Goal: Task Accomplishment & Management: Use online tool/utility

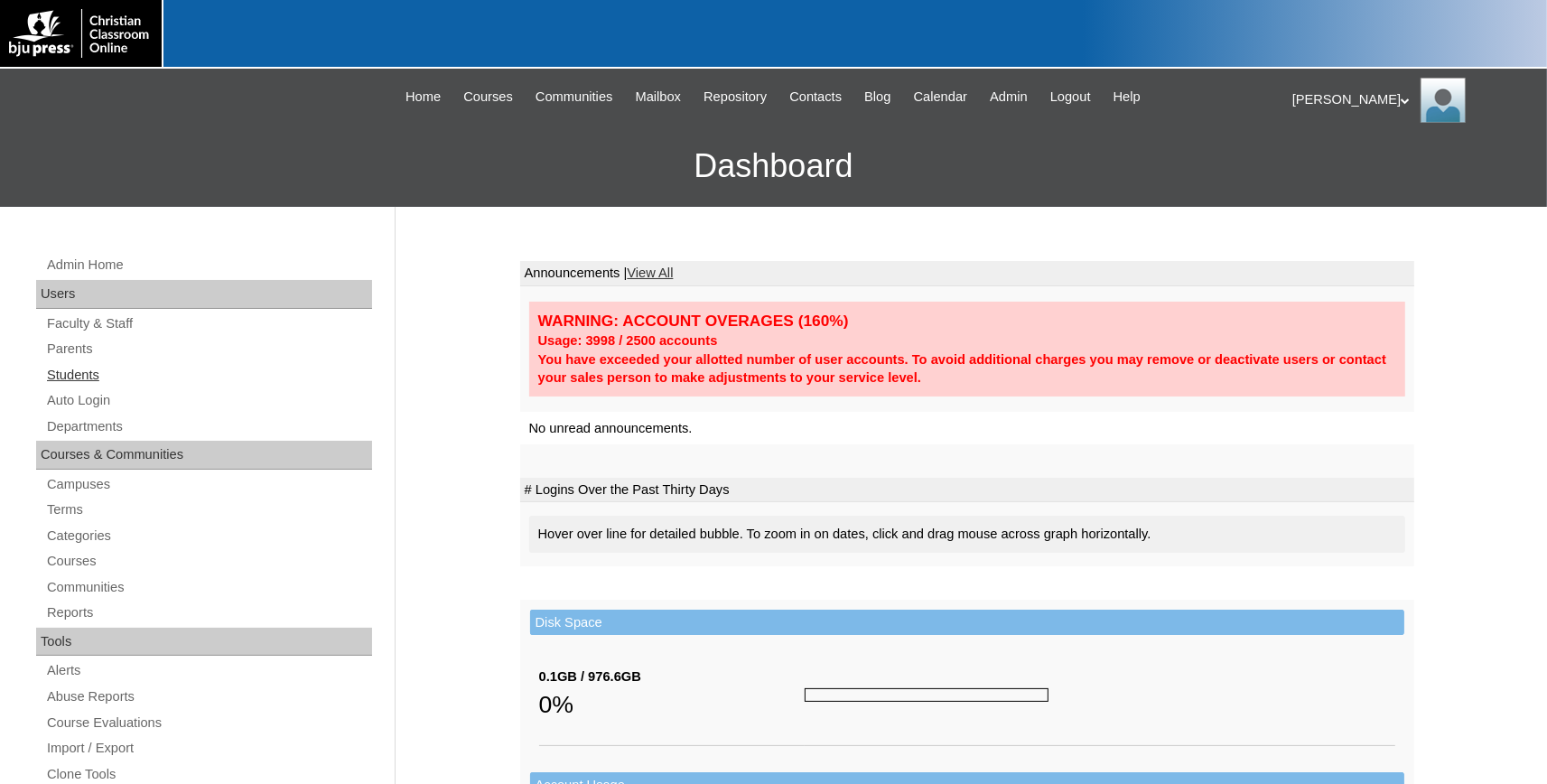
click at [76, 375] on link "Students" at bounding box center [208, 375] width 327 height 22
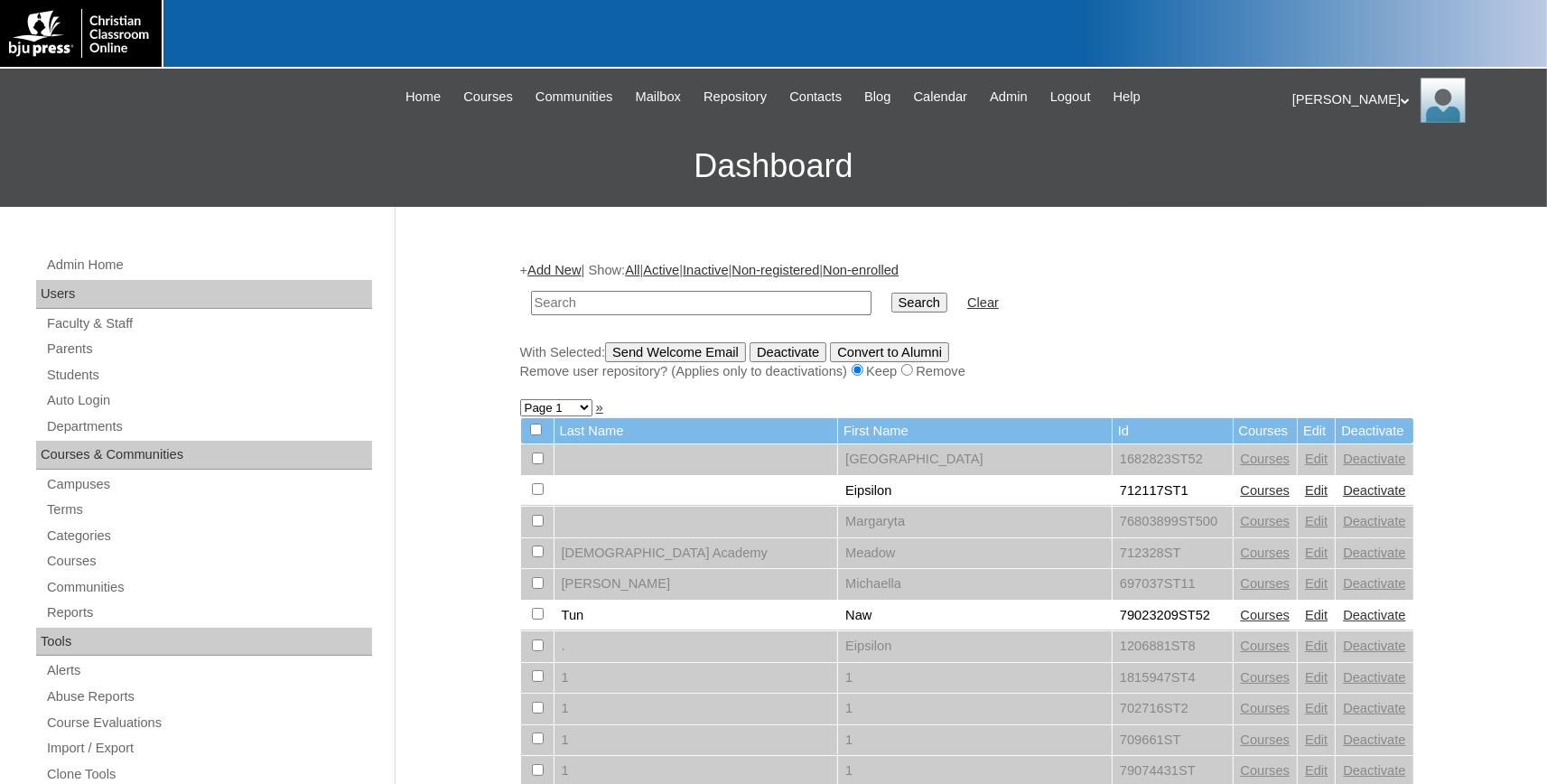
click at [602, 305] on input "text" at bounding box center [701, 302] width 340 height 24
type input "hunsaker"
click at [891, 297] on input "Search" at bounding box center [919, 302] width 56 height 19
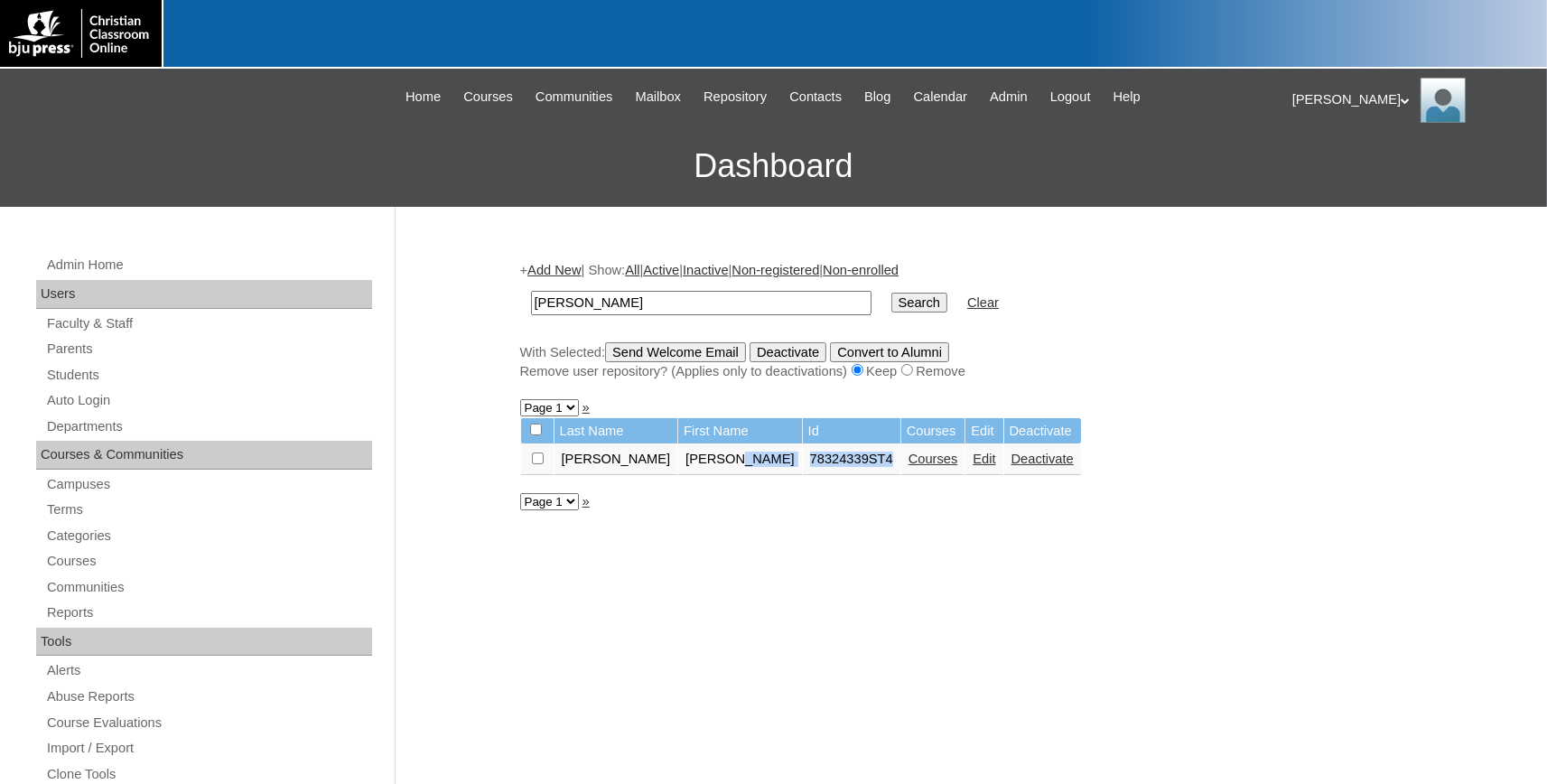
drag, startPoint x: 801, startPoint y: 467, endPoint x: 705, endPoint y: 472, distance: 96.1
click at [705, 472] on tr "Hunsaker Preston 78324339ST4 Courses Edit Deactivate" at bounding box center [801, 460] width 560 height 31
copy tr "78324339ST4"
click at [95, 401] on link "Auto Login" at bounding box center [208, 400] width 327 height 22
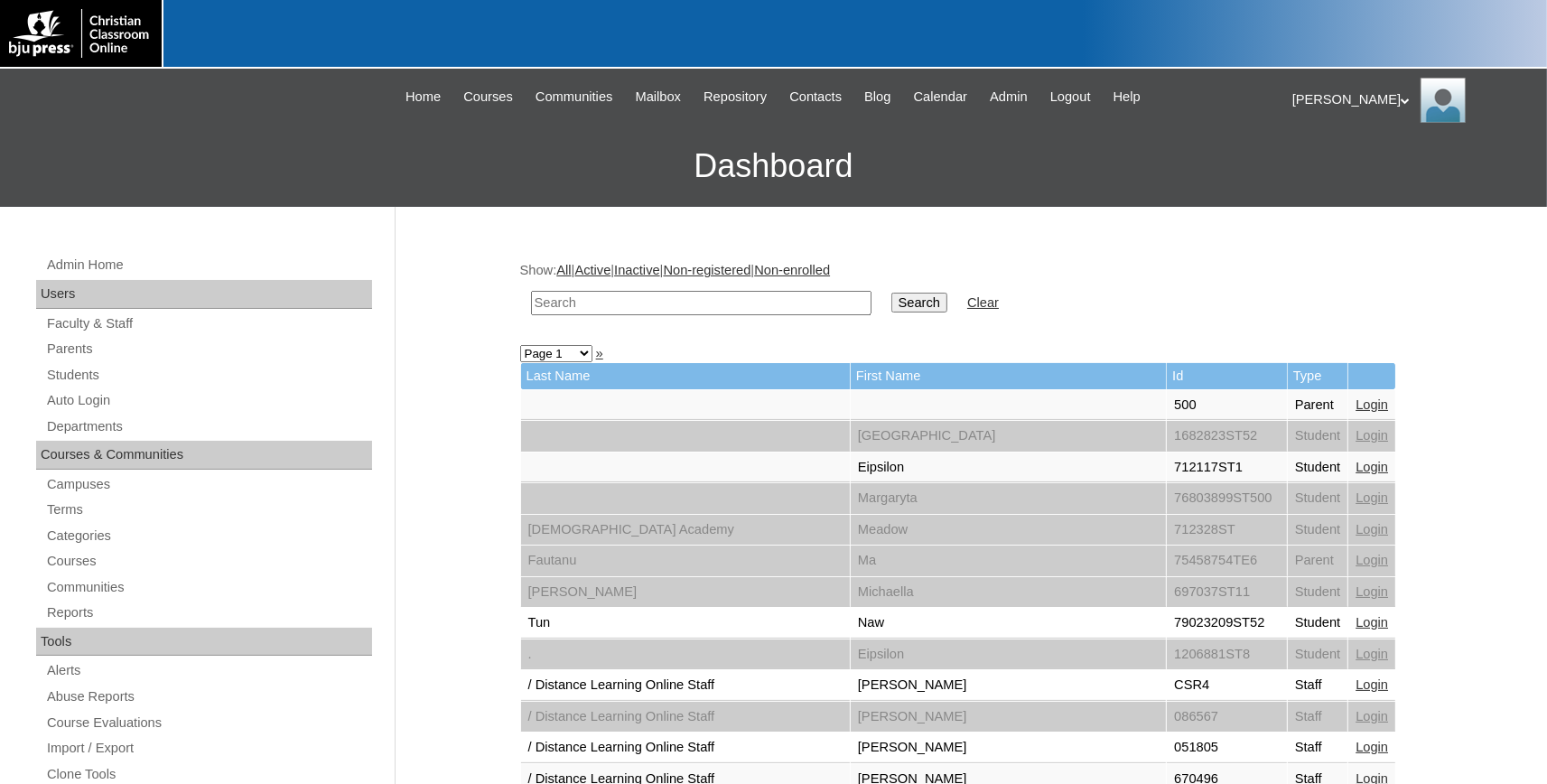
paste input "78324339ST4"
drag, startPoint x: 563, startPoint y: 301, endPoint x: 184, endPoint y: 247, distance: 382.8
click at [531, 290] on input "78324339ST4" at bounding box center [701, 302] width 340 height 24
type input "78324339ST4"
click at [891, 292] on input "Search" at bounding box center [919, 302] width 56 height 19
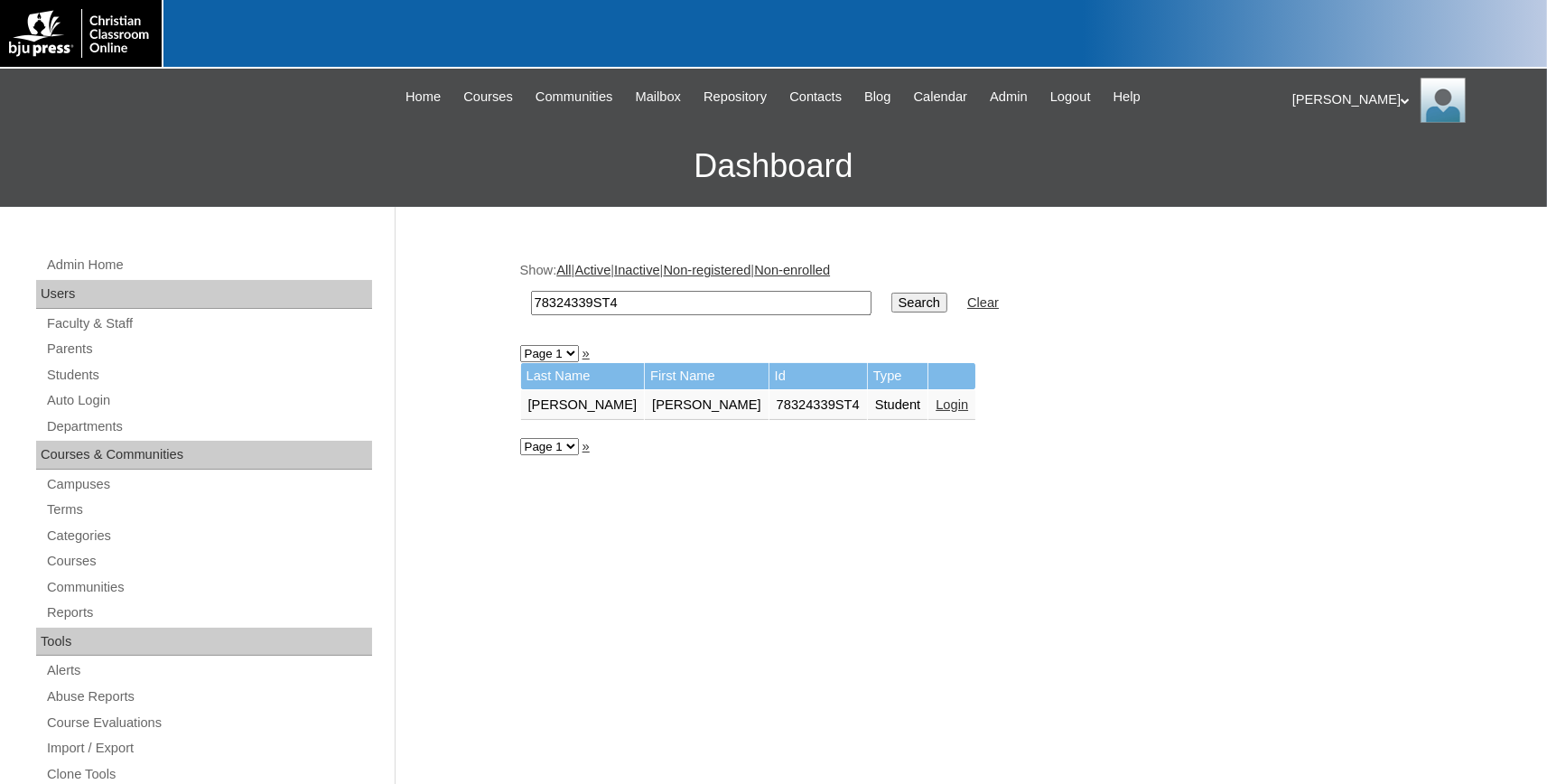
click at [936, 402] on link "Login" at bounding box center [951, 404] width 32 height 15
